Goal: Find specific page/section: Find specific page/section

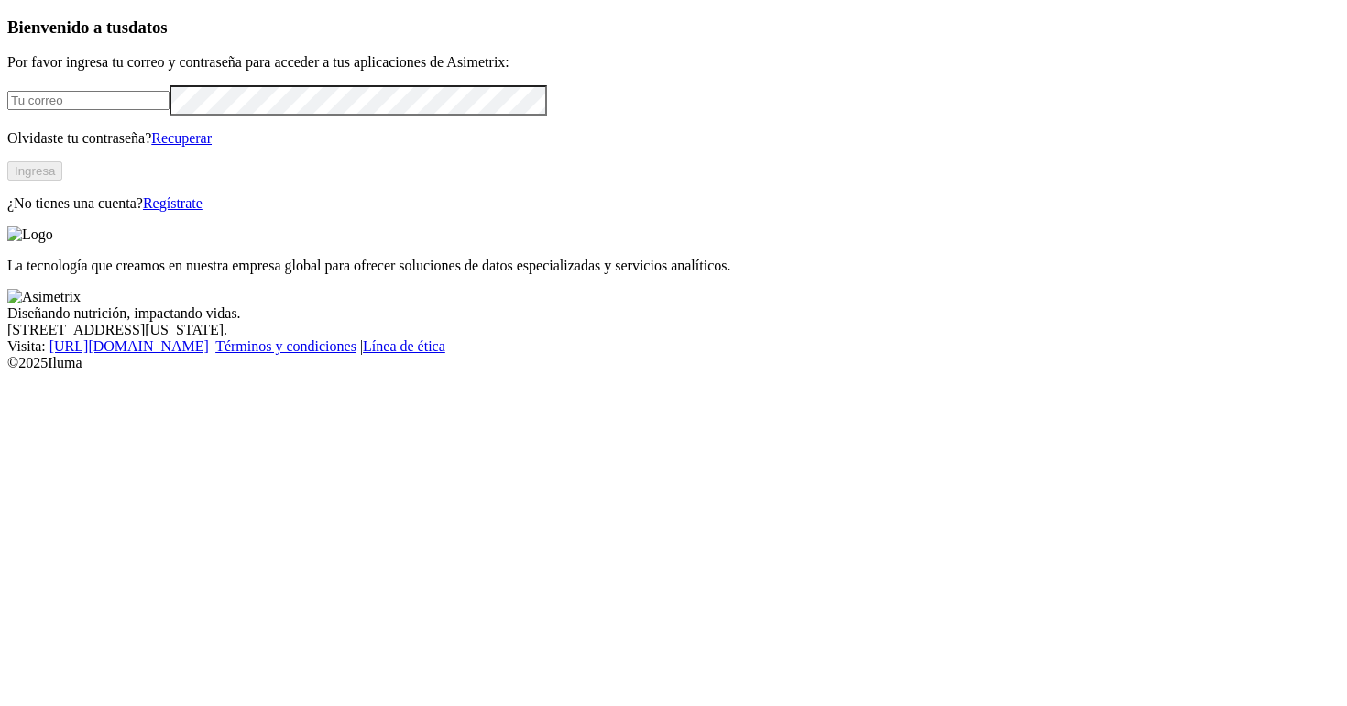
click at [170, 110] on input "email" at bounding box center [88, 100] width 162 height 19
type input "karen.yepes@asimetrix.co"
click at [62, 181] on button "Ingresa" at bounding box center [34, 170] width 55 height 19
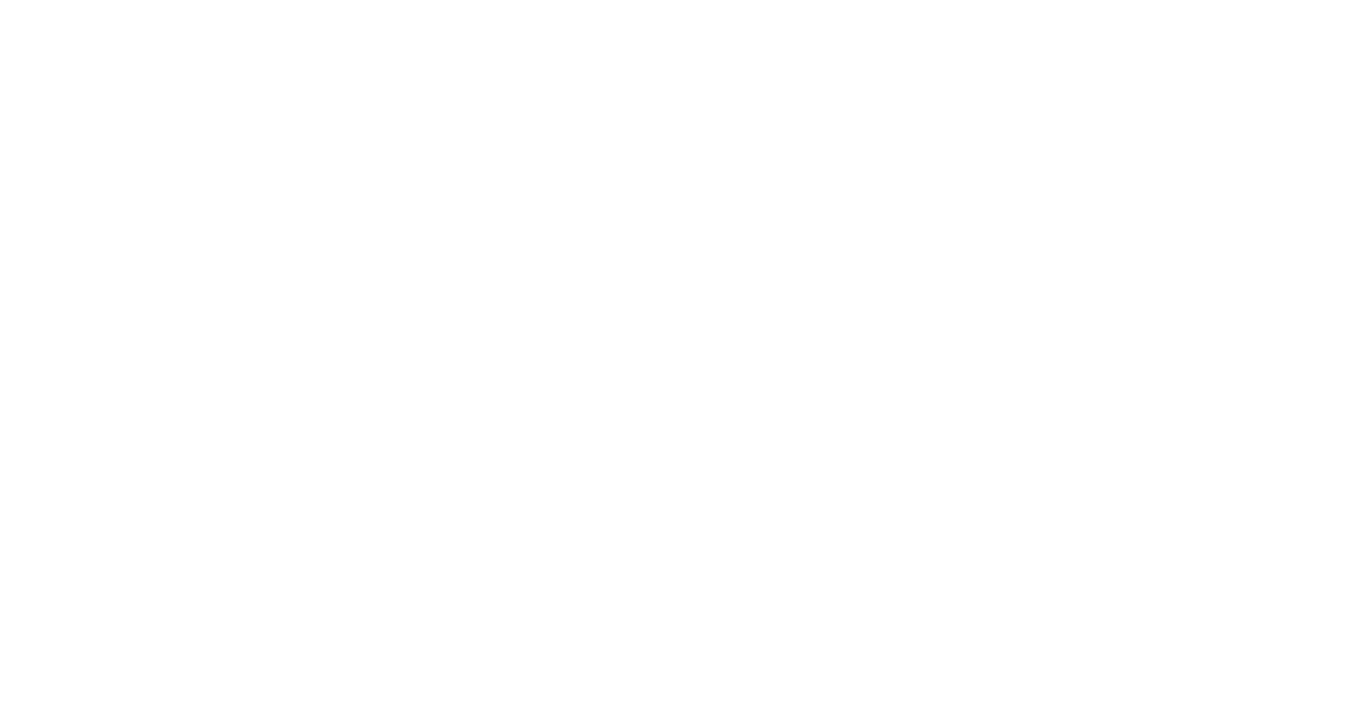
type input "con"
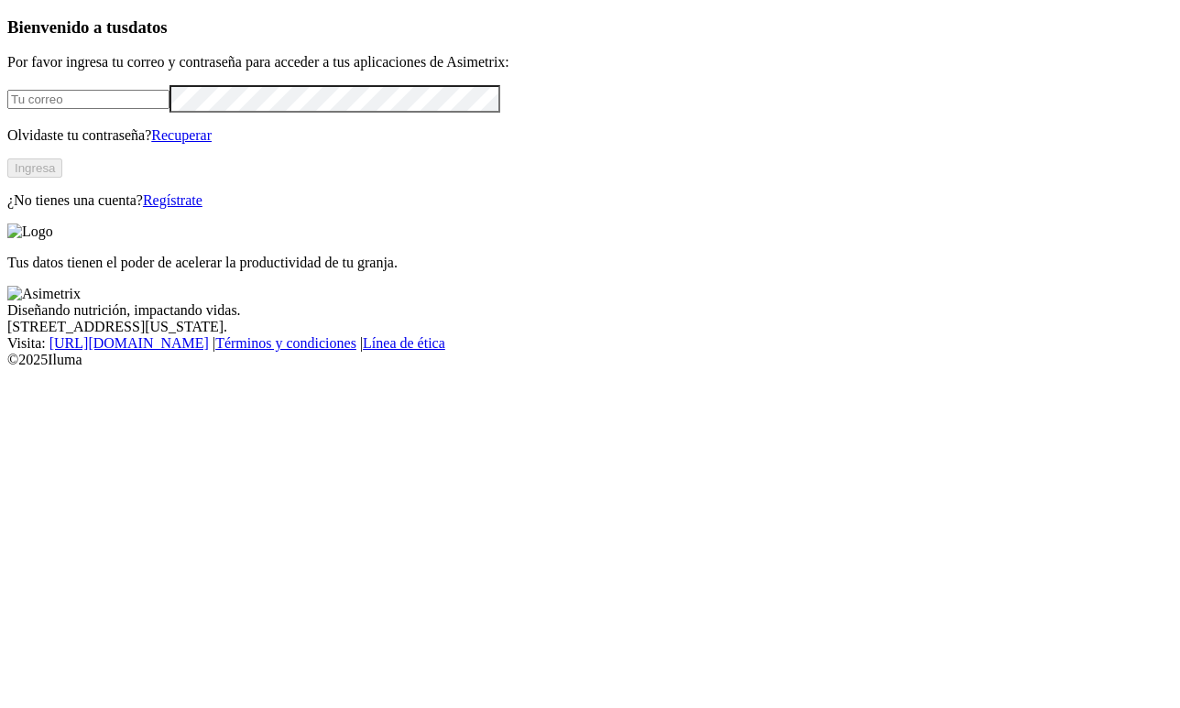
click at [170, 109] on input "email" at bounding box center [88, 99] width 162 height 19
type input "karen.yepes@asimetrix.co"
click at [62, 178] on button "Ingresa" at bounding box center [34, 168] width 55 height 19
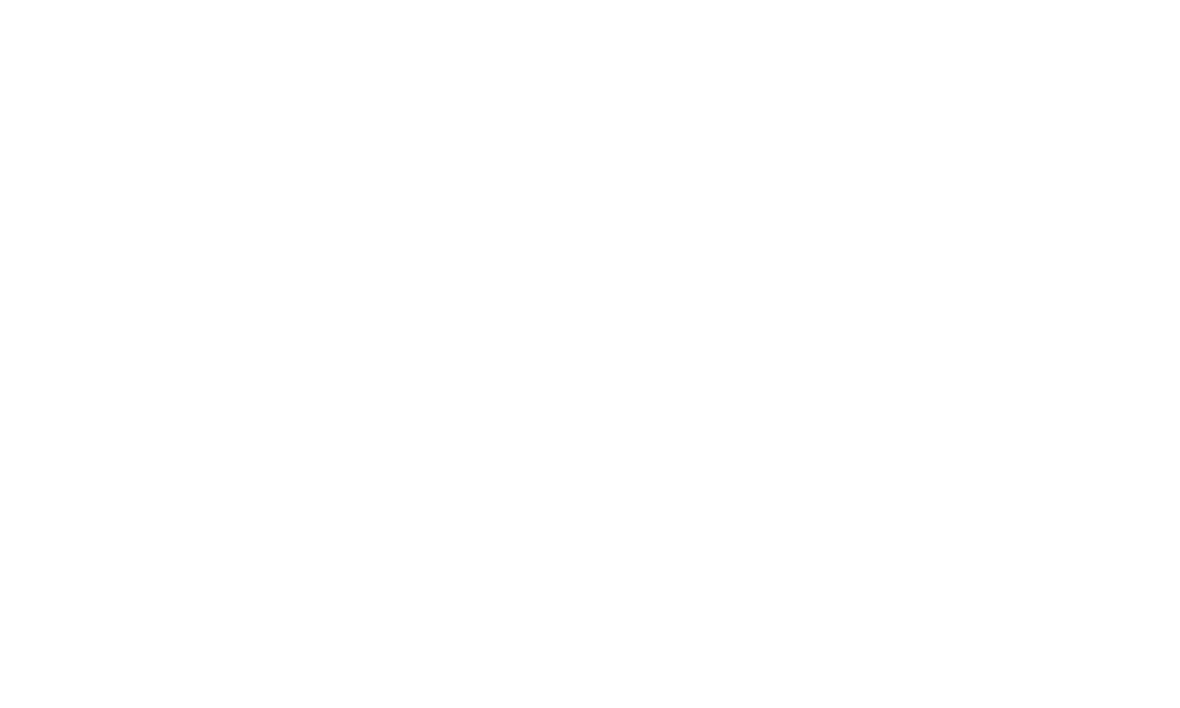
type input "[US_STATE]"
